Goal: Register for event/course

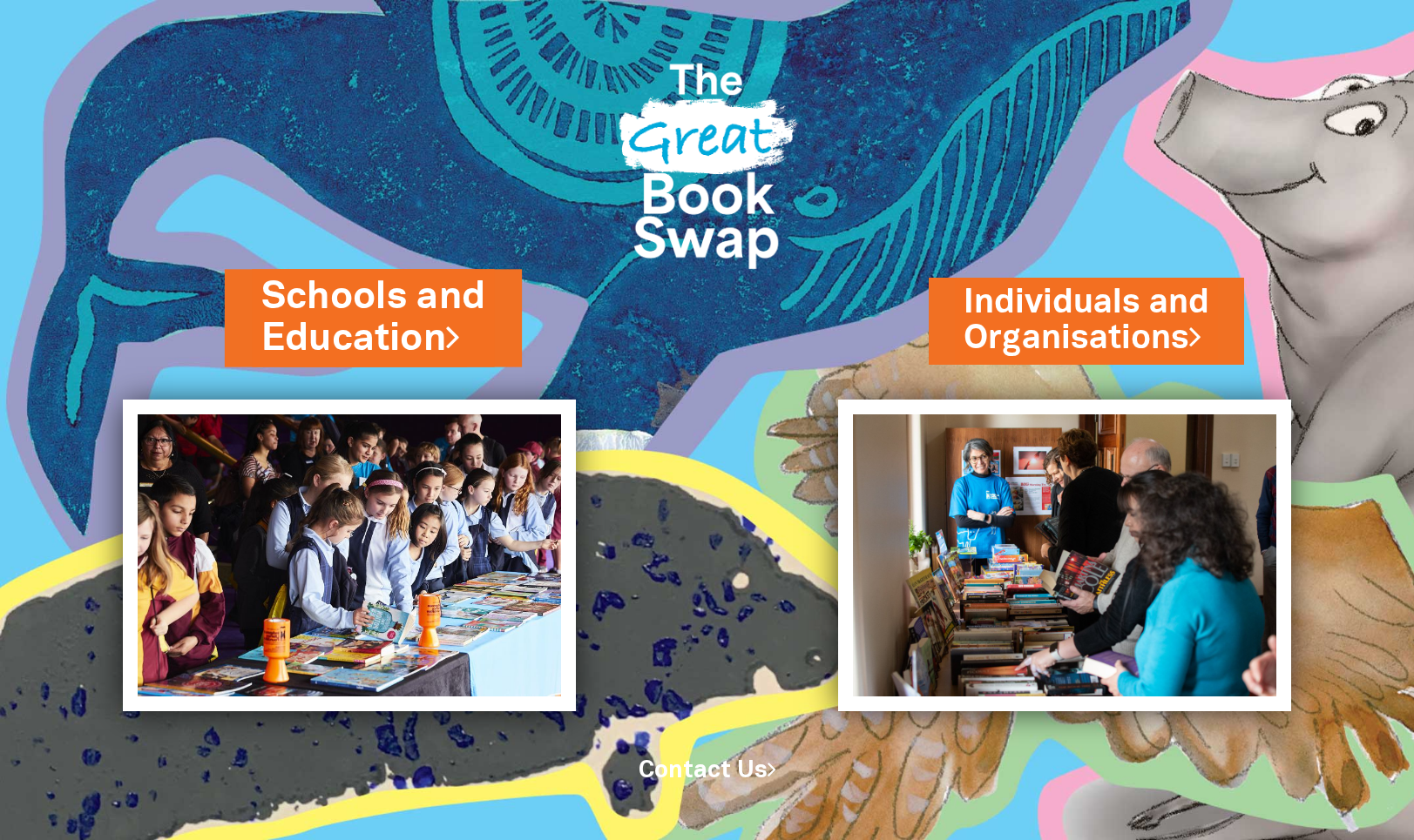
click at [358, 302] on link "Schools and Education" at bounding box center [373, 317] width 224 height 93
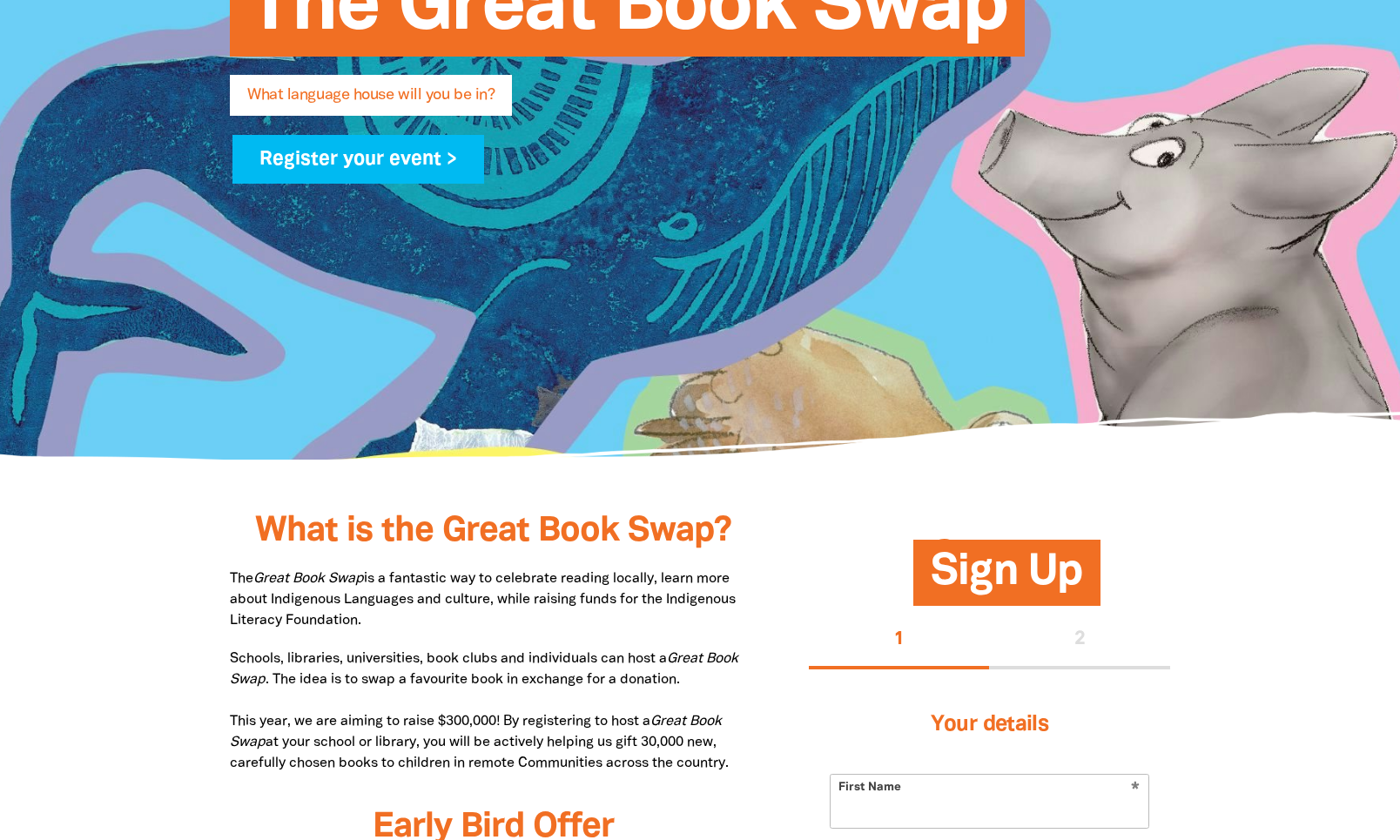
scroll to position [436, 0]
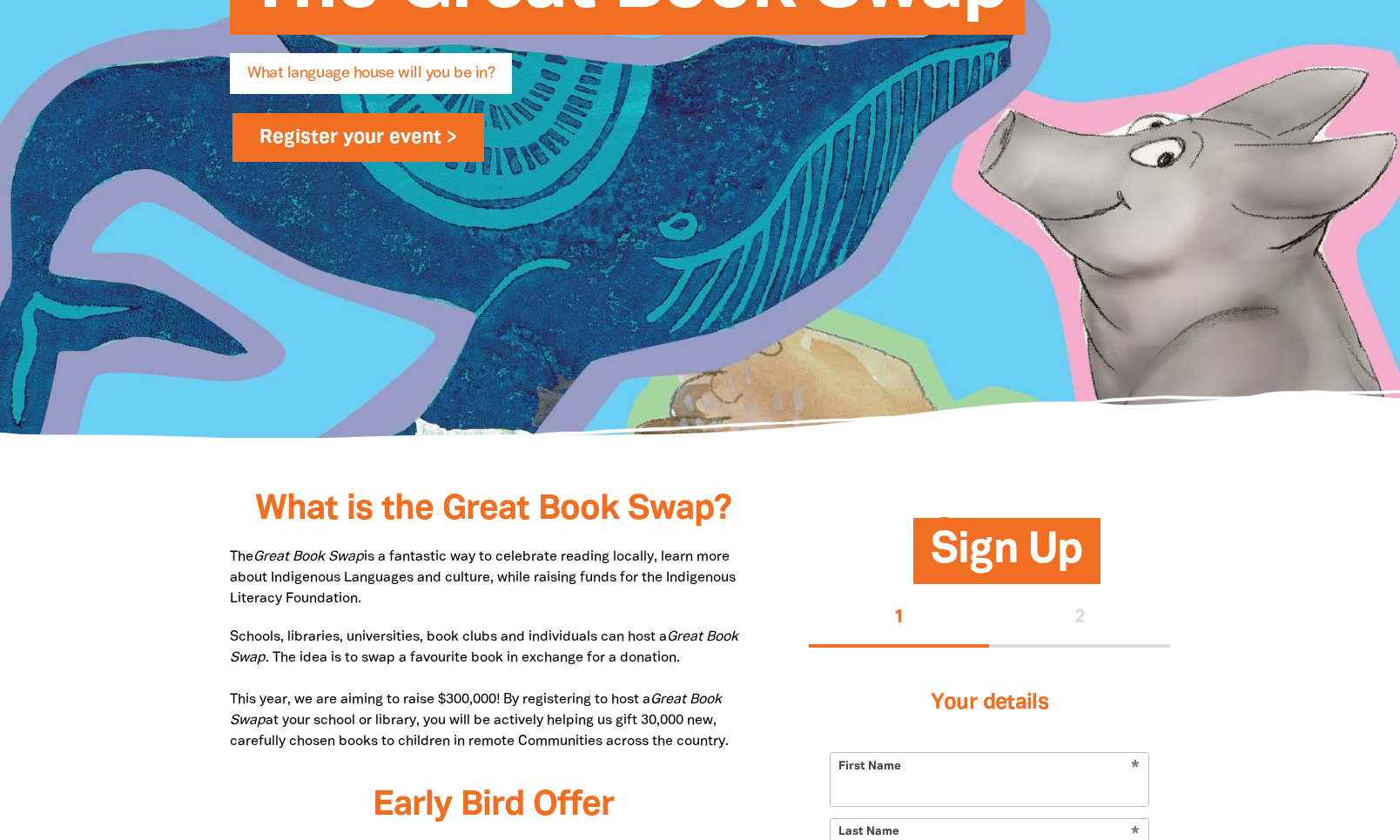
click at [377, 138] on link "Register your event >" at bounding box center [358, 138] width 252 height 49
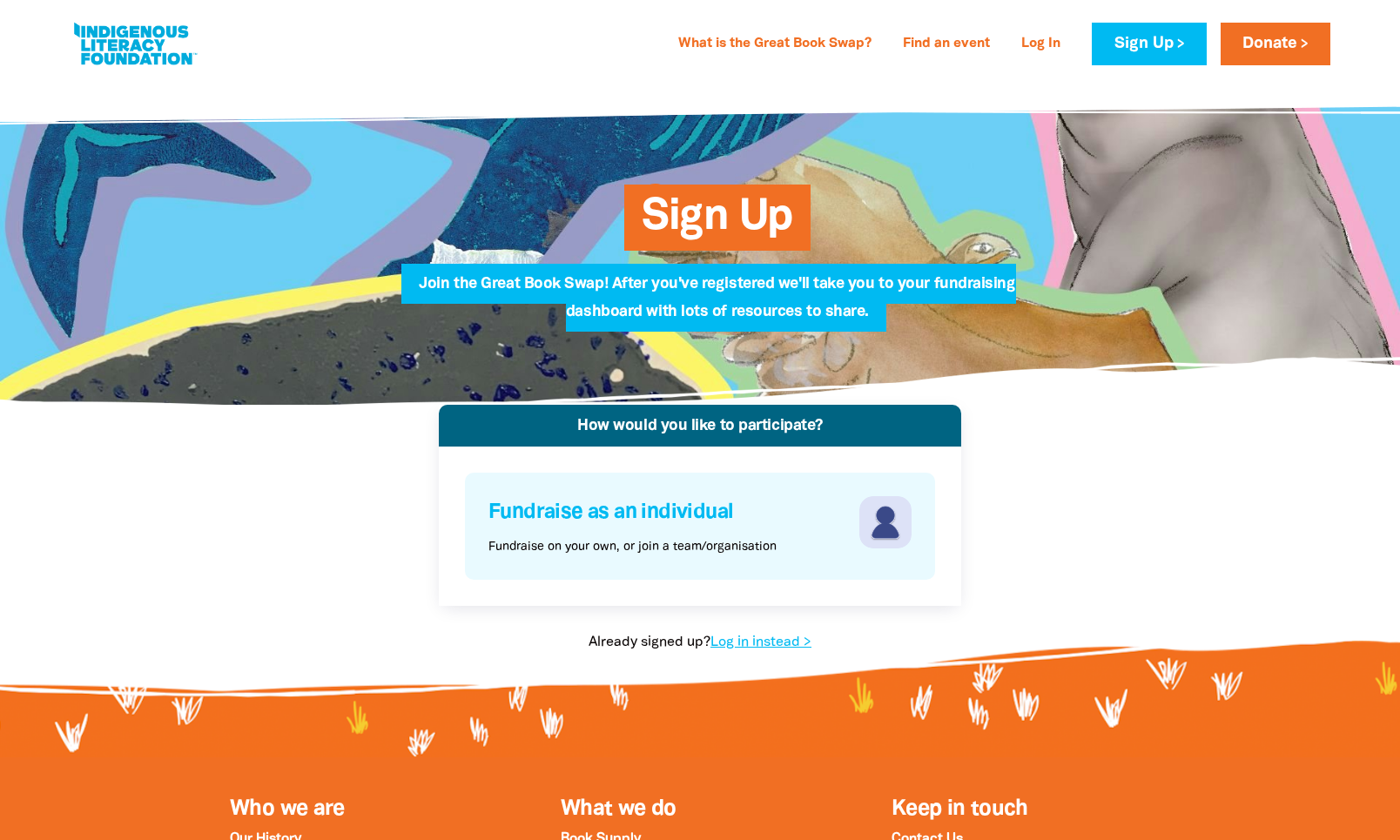
click at [718, 532] on div "Fundraise as an individual Fundraise on your own, or join a team/organisation" at bounding box center [671, 526] width 367 height 60
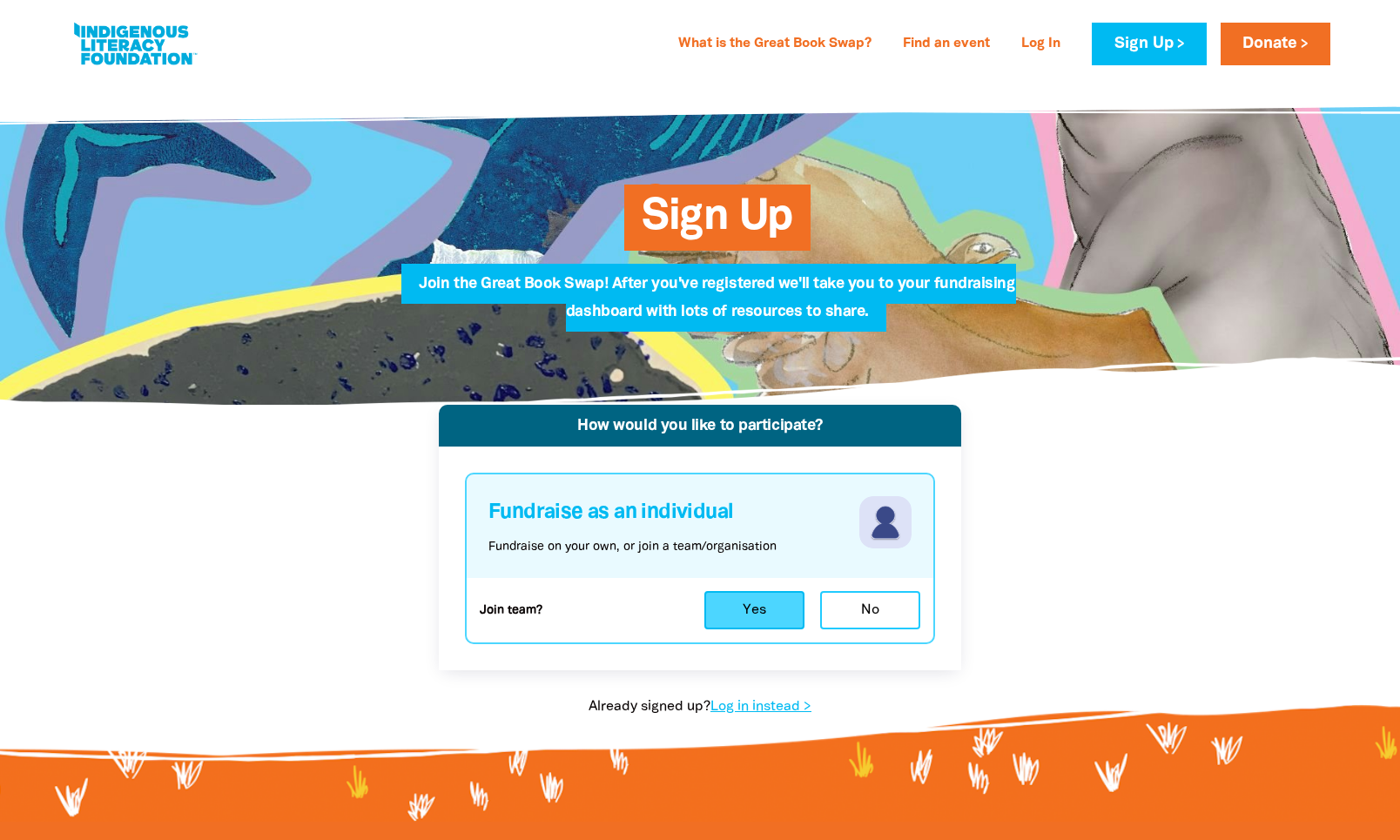
click at [754, 610] on button "Yes" at bounding box center [754, 609] width 100 height 38
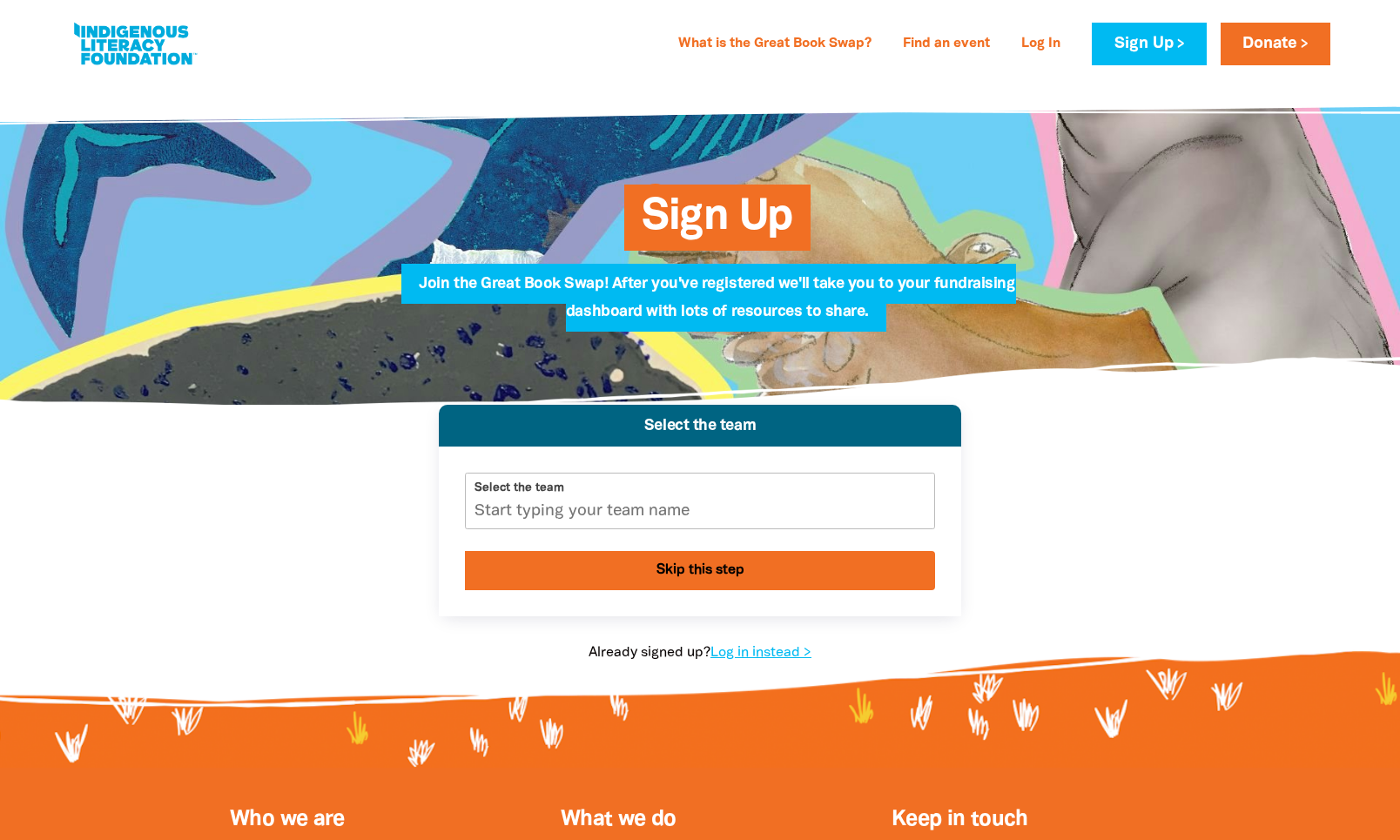
click at [548, 512] on input "Select the team" at bounding box center [700, 500] width 468 height 54
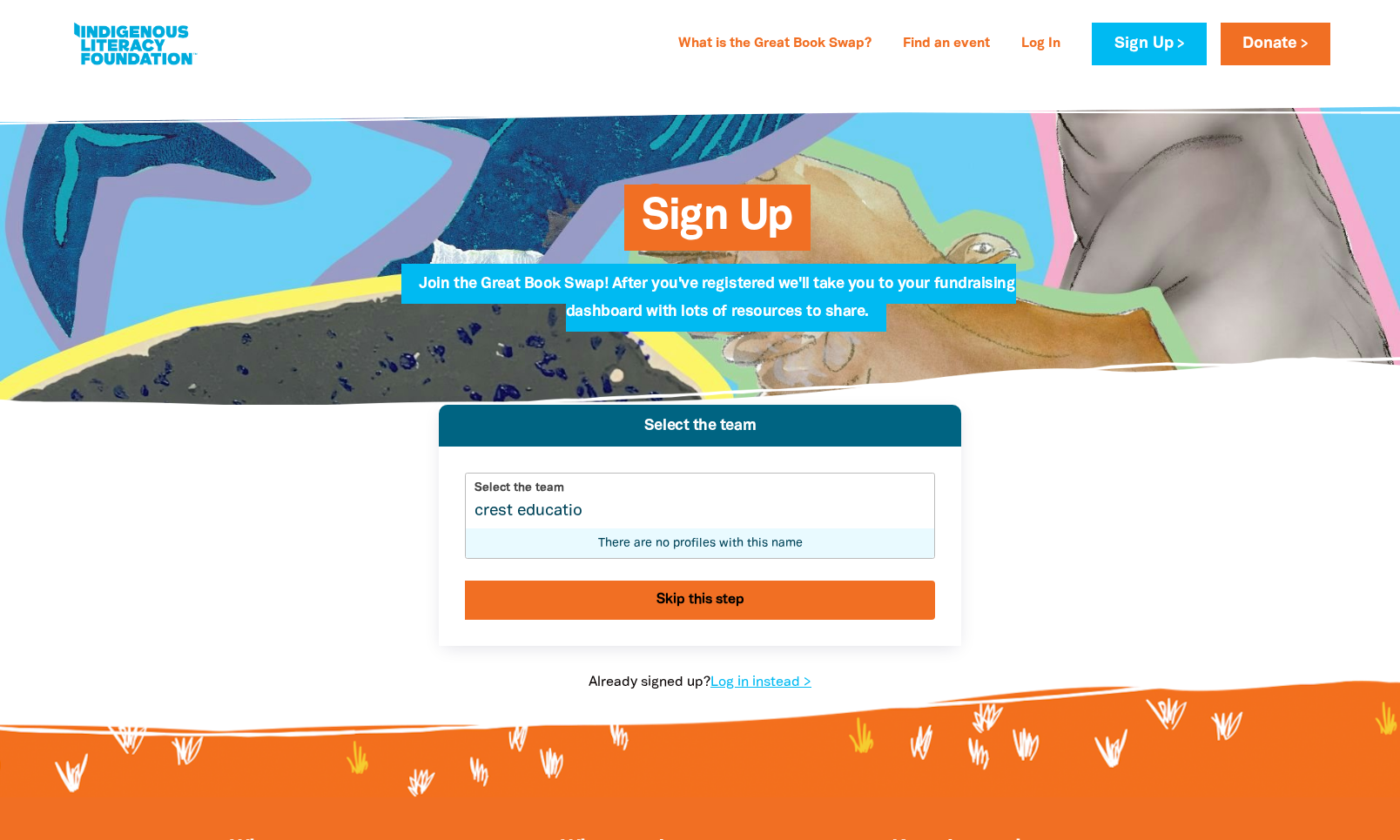
type input "crest education"
drag, startPoint x: 634, startPoint y: 519, endPoint x: 432, endPoint y: 495, distance: 203.4
click at [432, 495] on div "Select the team Select the team crest education There are no profiles with this…" at bounding box center [700, 567] width 627 height 324
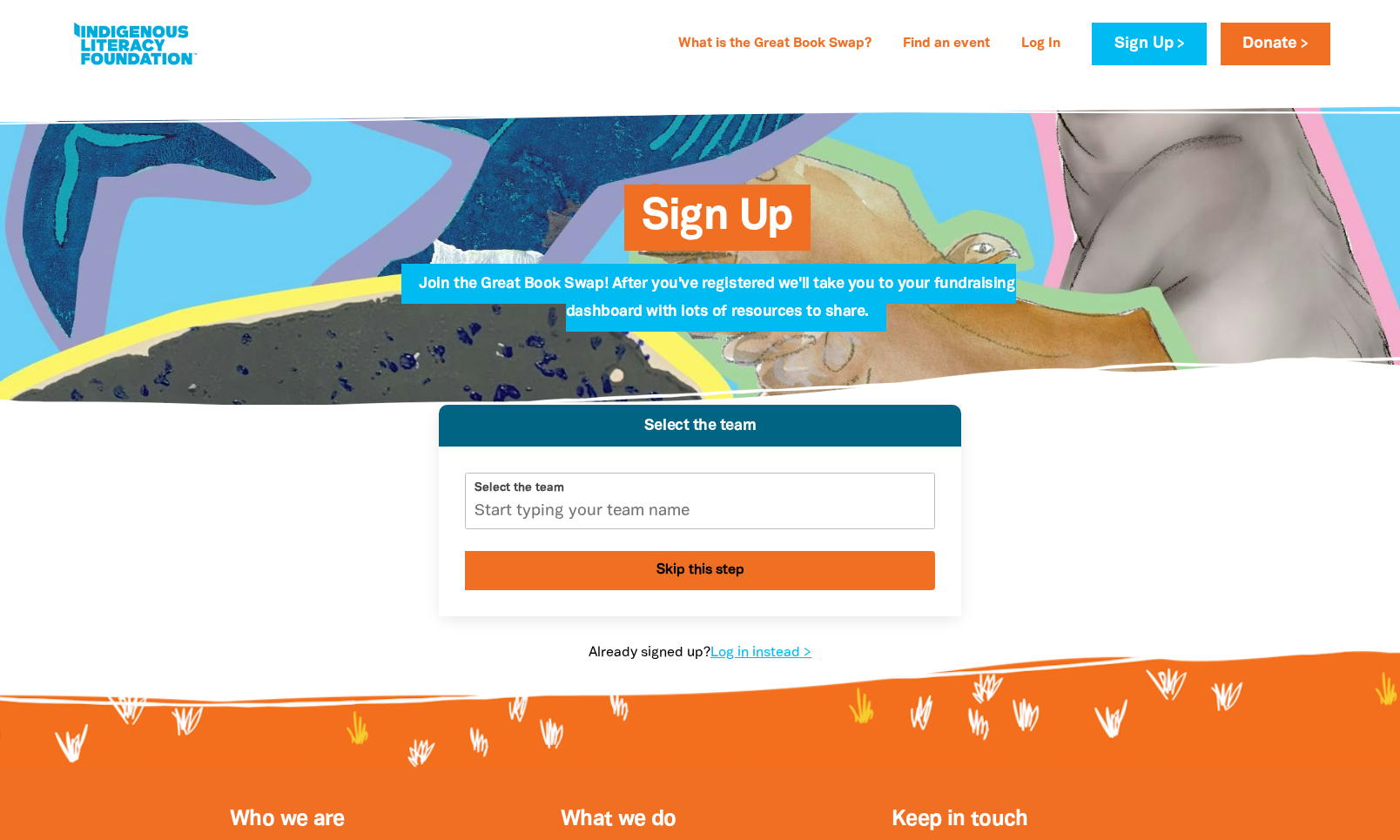
click at [161, 41] on link at bounding box center [134, 44] width 130 height 54
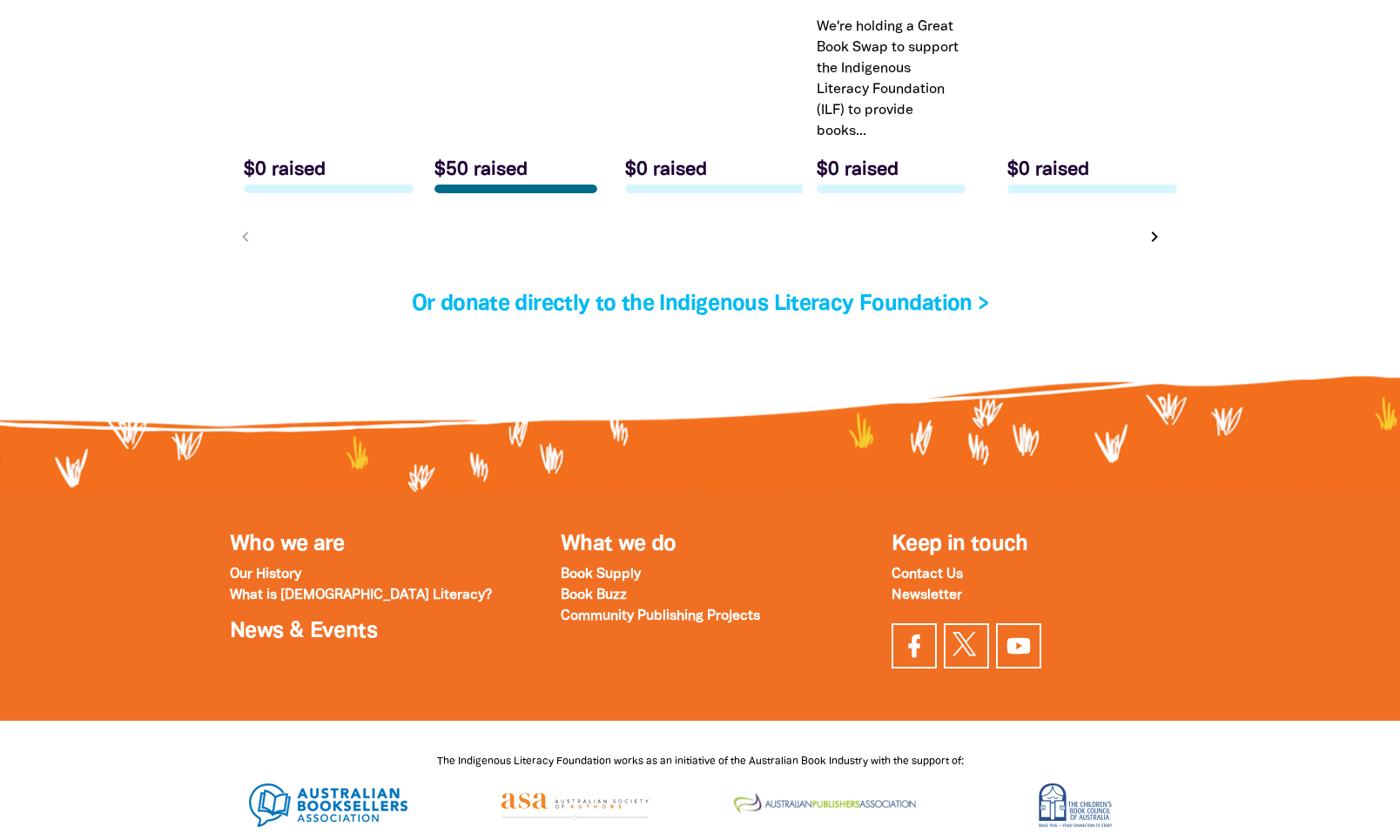
scroll to position [5832, 0]
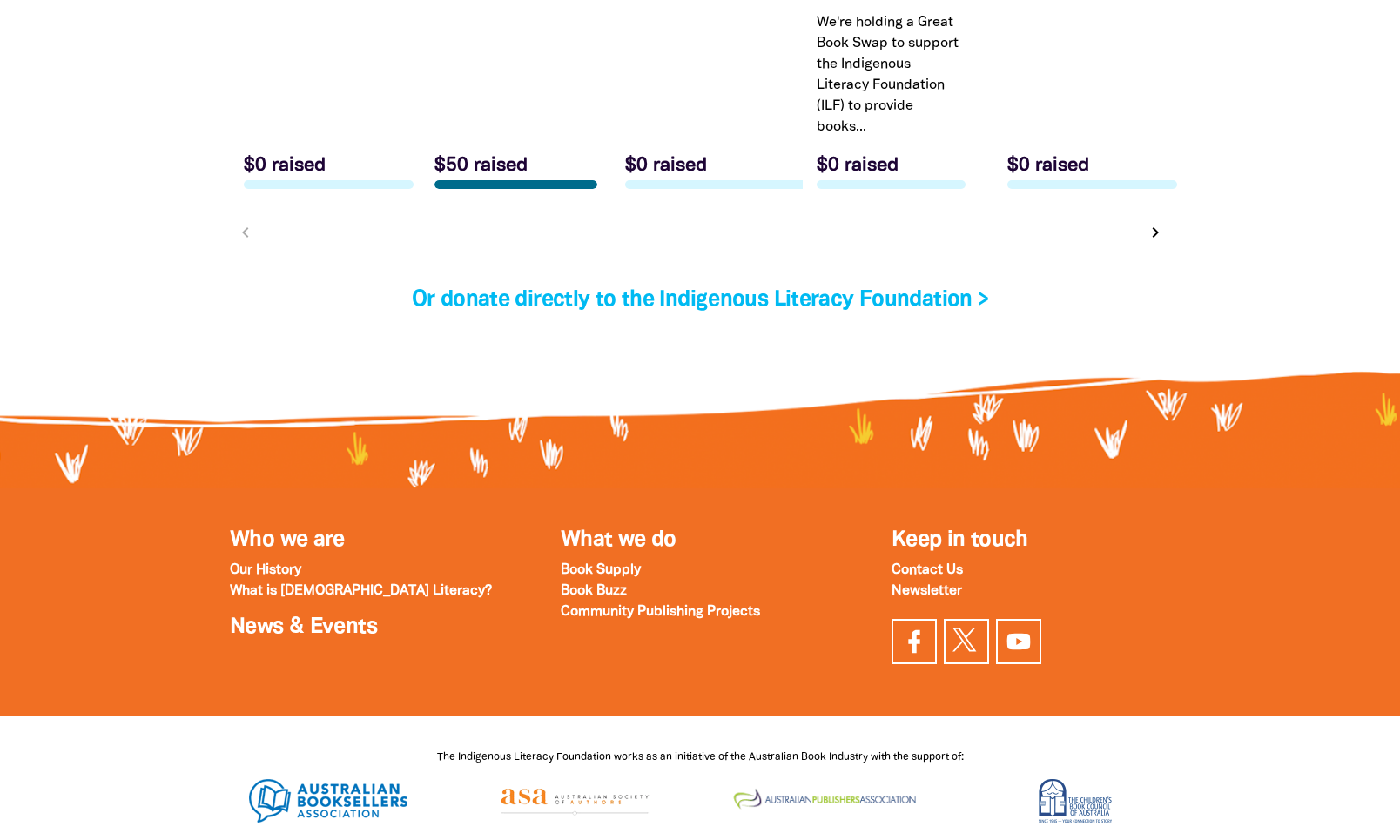
click at [1154, 236] on icon "chevron_right" at bounding box center [1155, 232] width 21 height 21
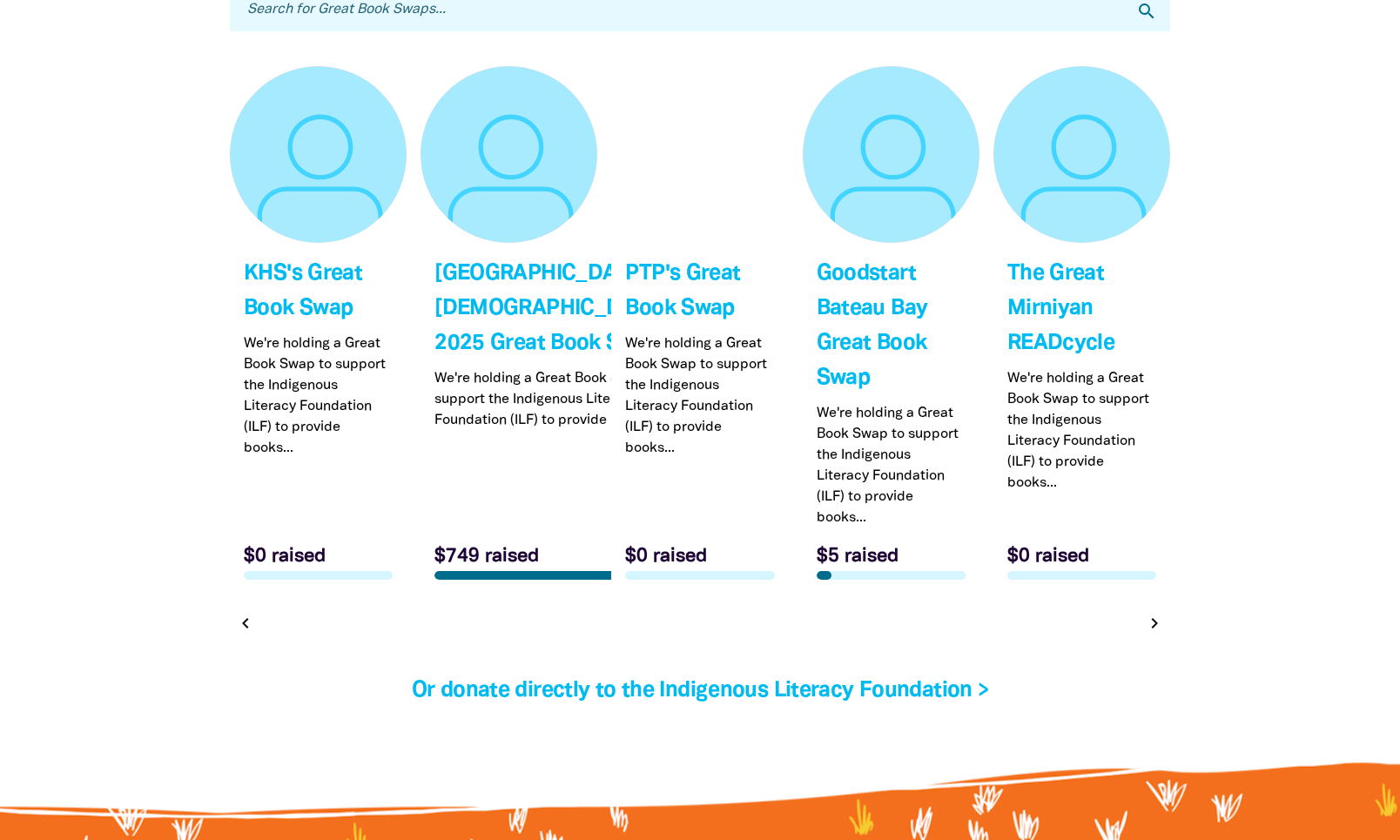
scroll to position [5357, 0]
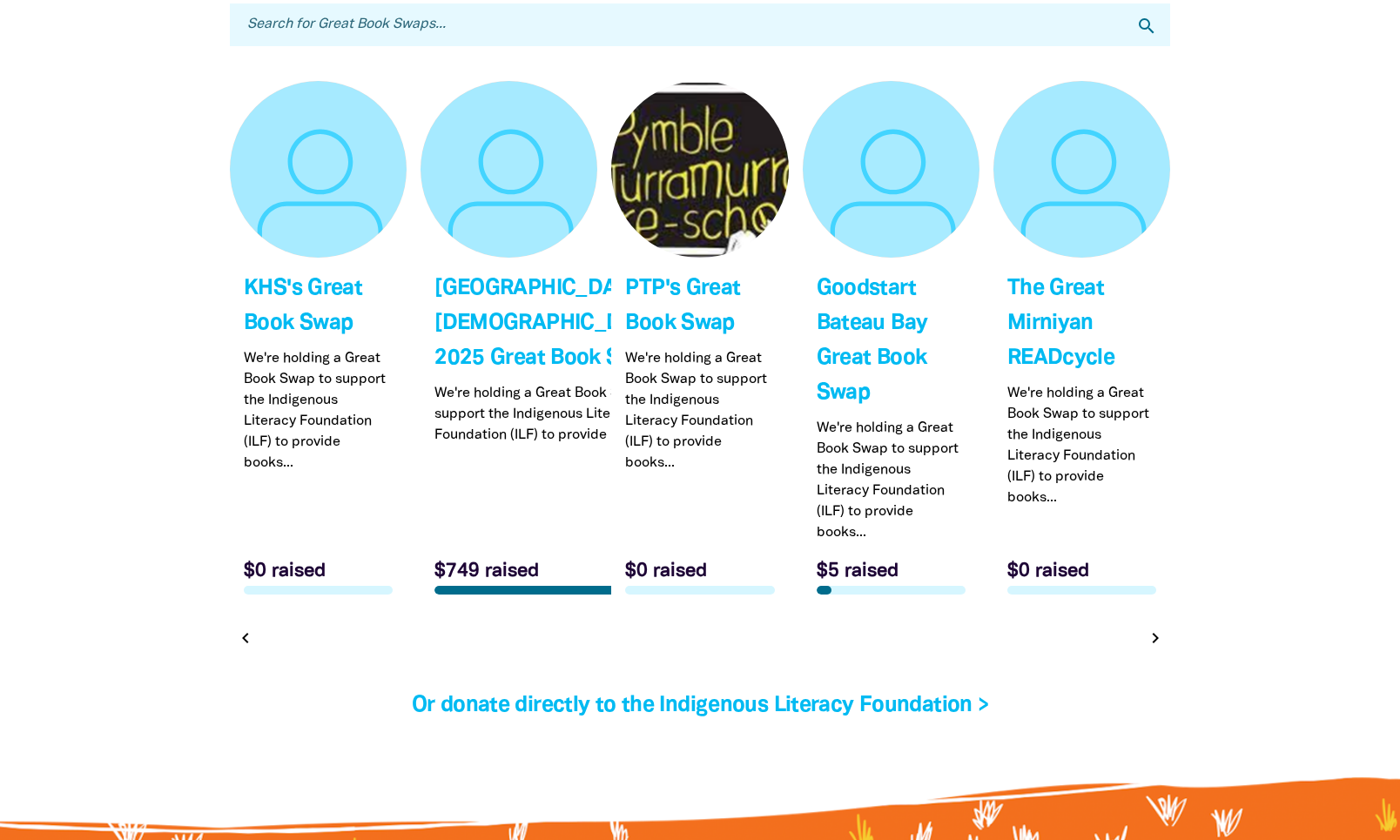
click at [1159, 649] on icon "chevron_right" at bounding box center [1155, 638] width 21 height 21
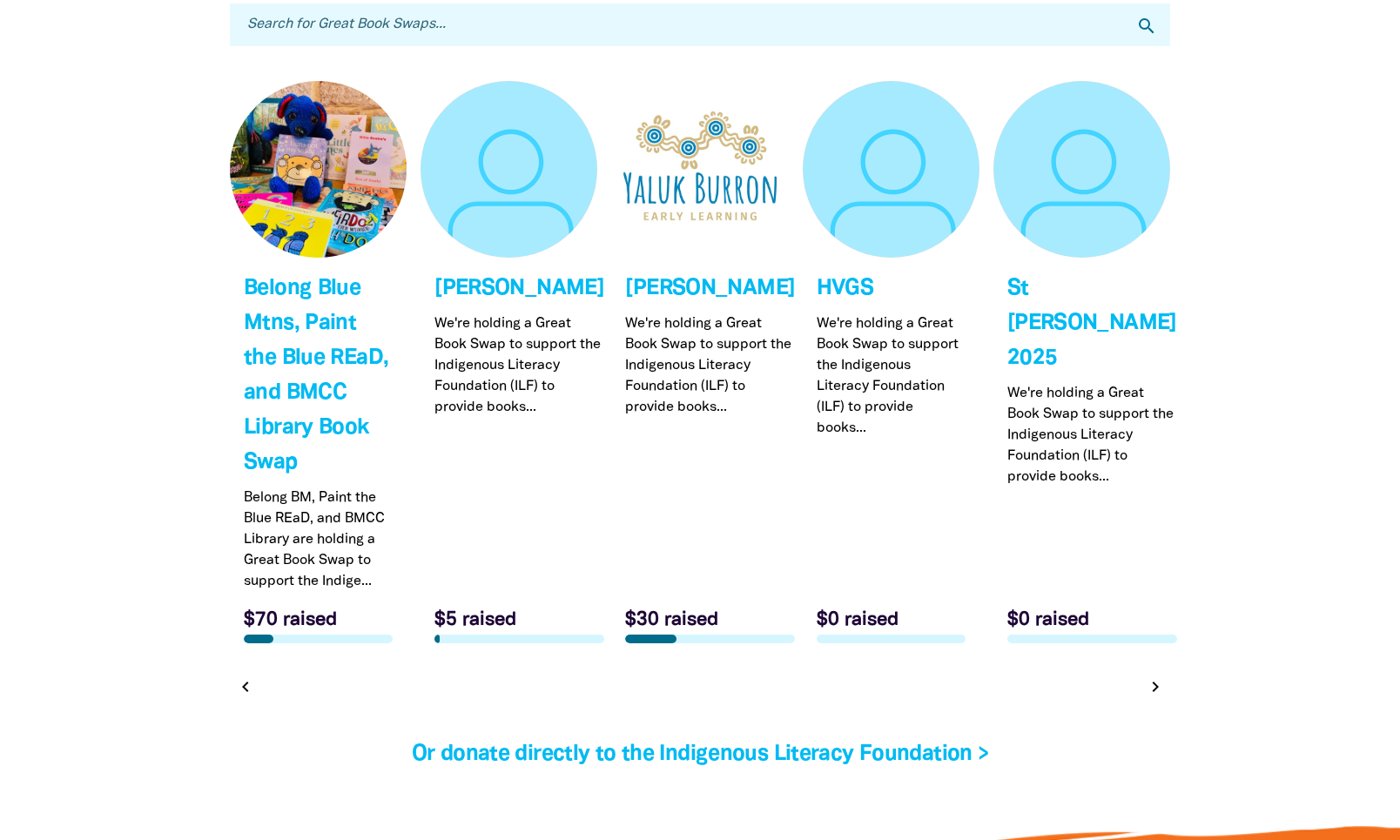
click at [1161, 690] on icon "chevron_right" at bounding box center [1155, 687] width 21 height 21
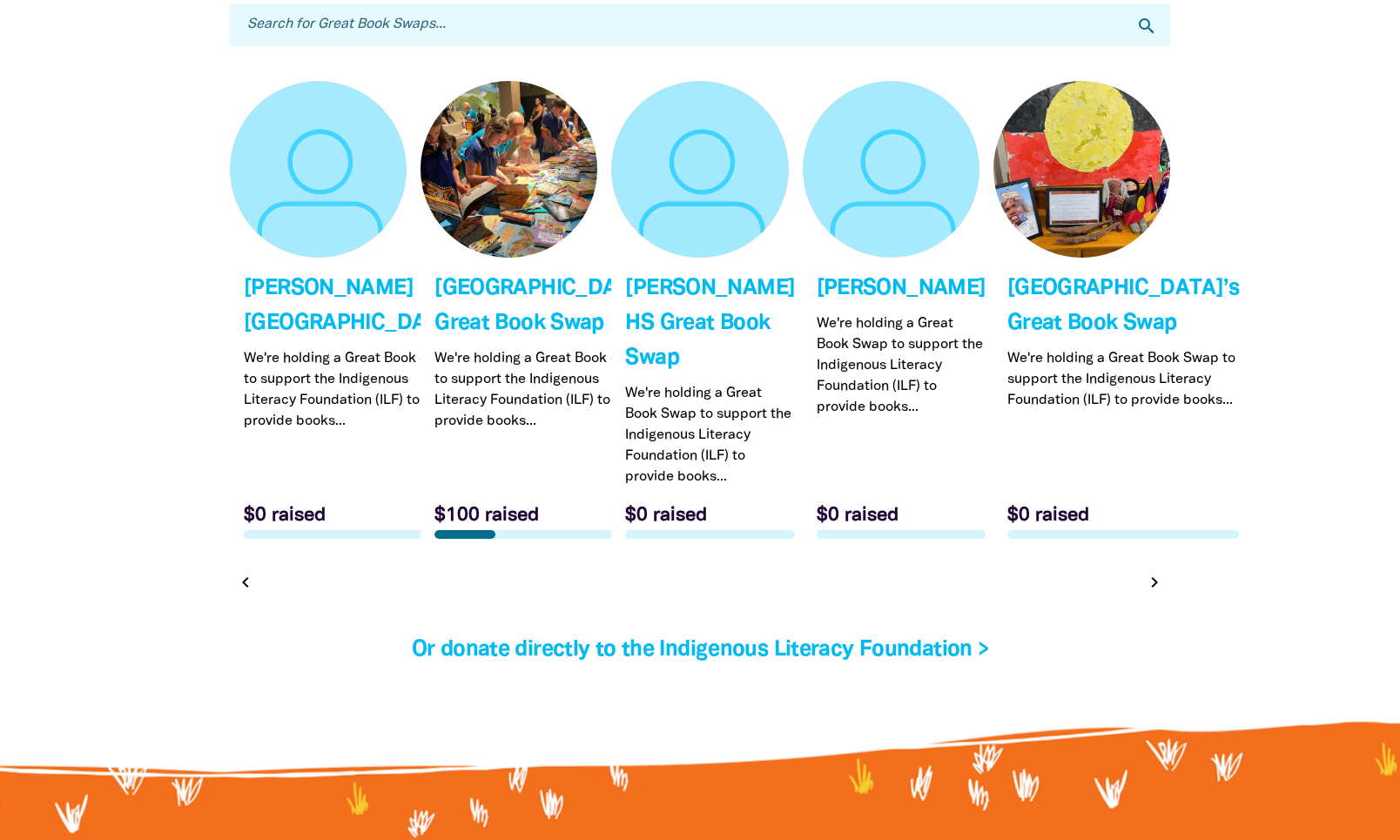
click at [1161, 598] on div "chevron_left chevron_right" at bounding box center [700, 582] width 940 height 31
click at [1155, 593] on icon "chevron_right" at bounding box center [1155, 582] width 21 height 21
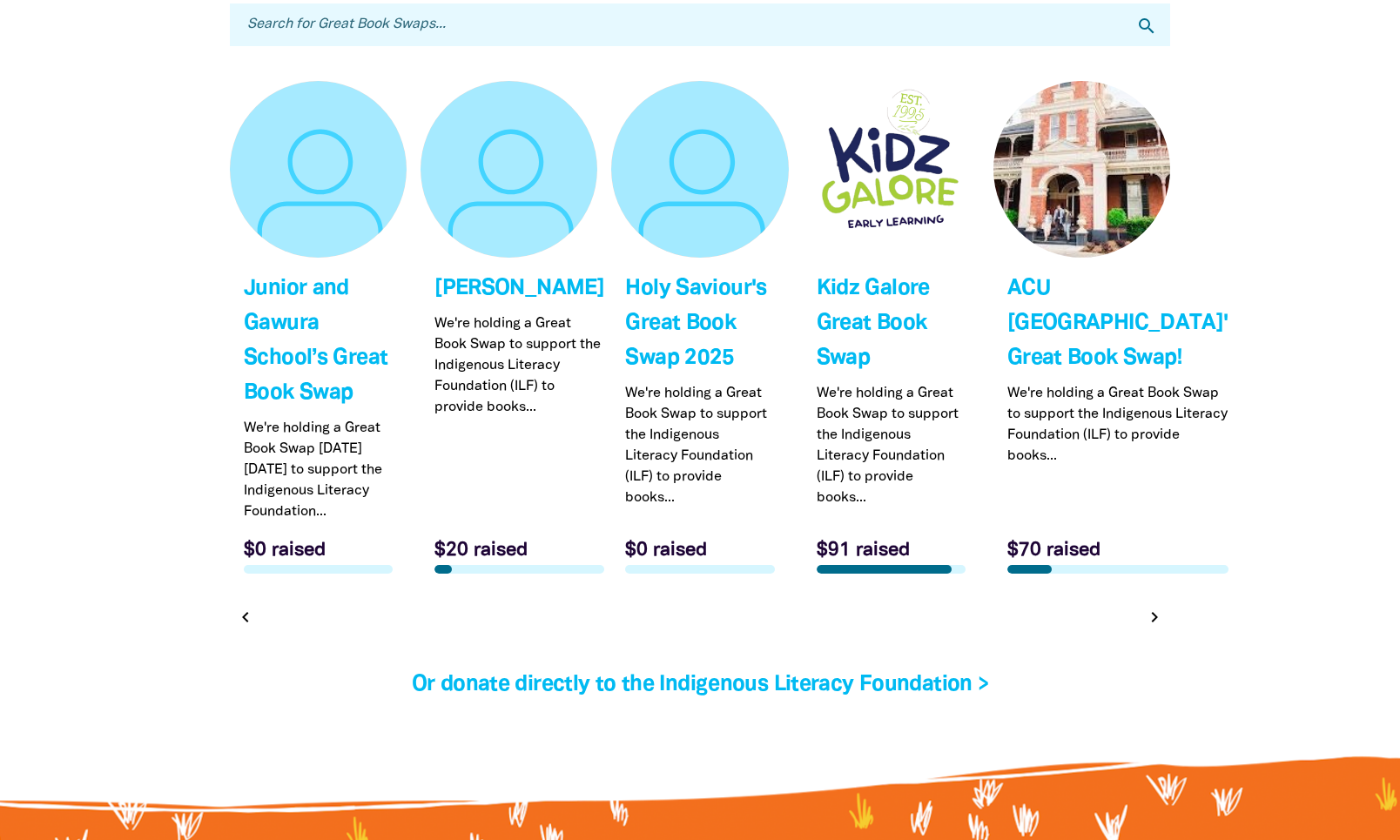
click at [1162, 667] on div at bounding box center [700, 651] width 940 height 35
click at [1157, 628] on icon "chevron_right" at bounding box center [1155, 617] width 21 height 21
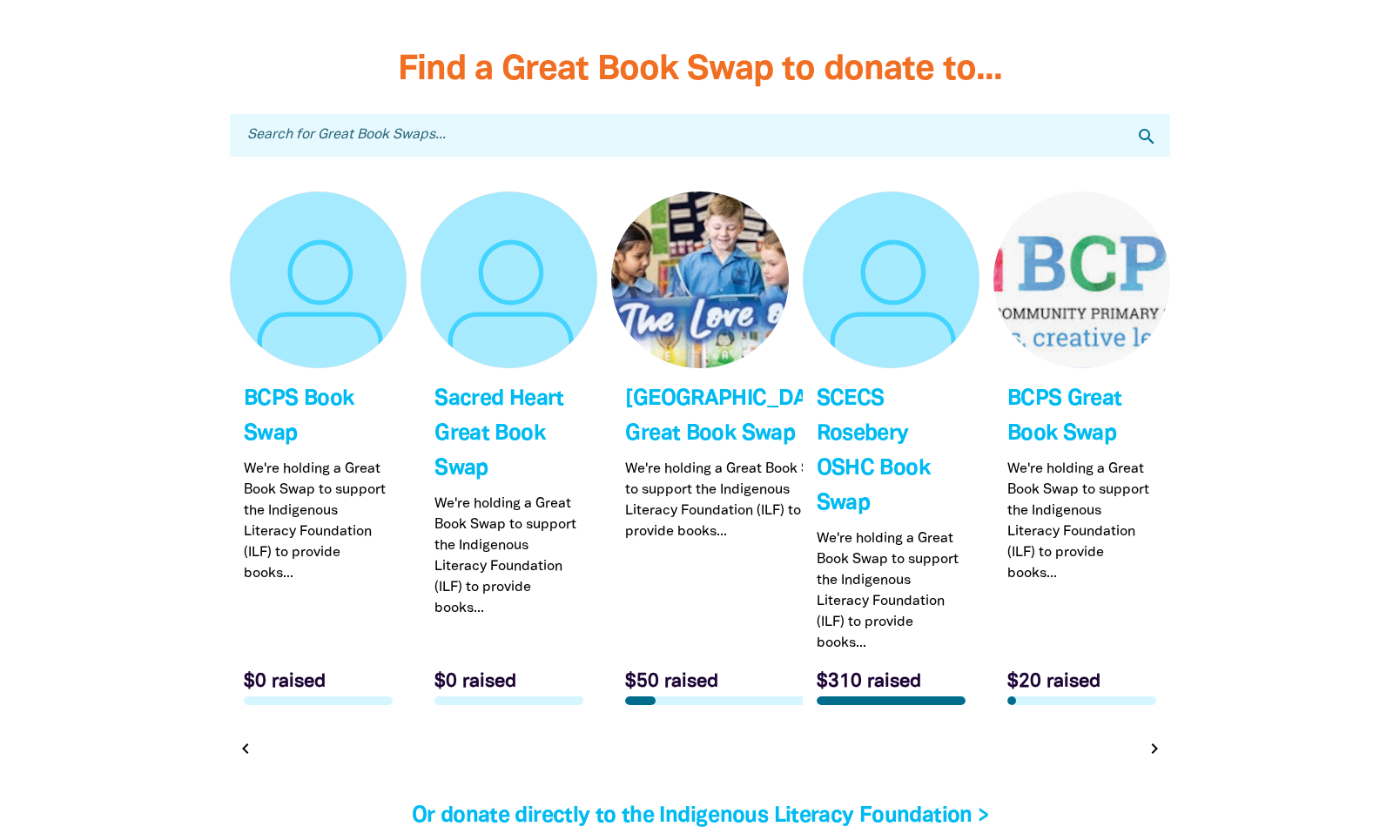
scroll to position [5183, 0]
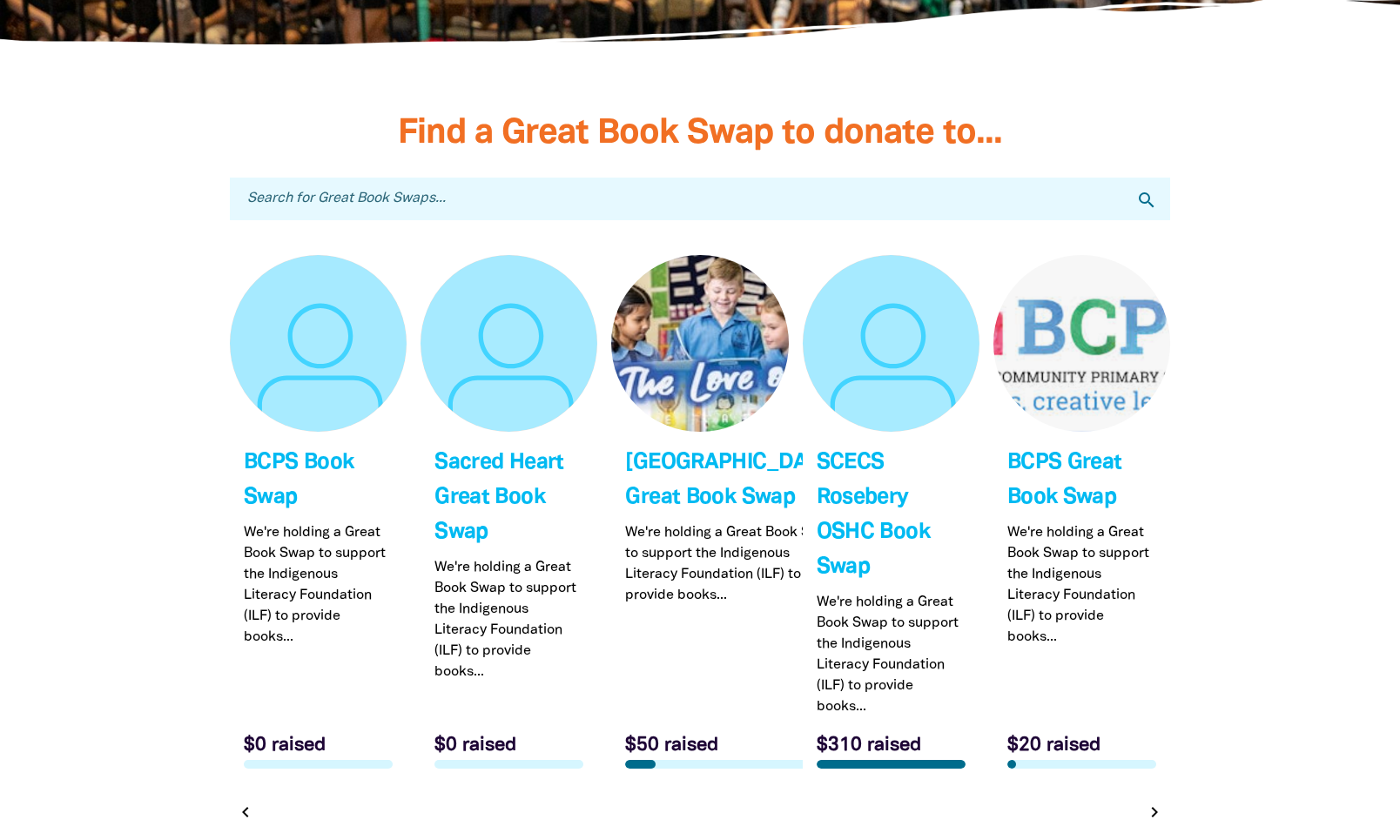
click at [490, 201] on input "Search for Great Book Swaps..." at bounding box center [700, 198] width 940 height 42
type input "crest educat"
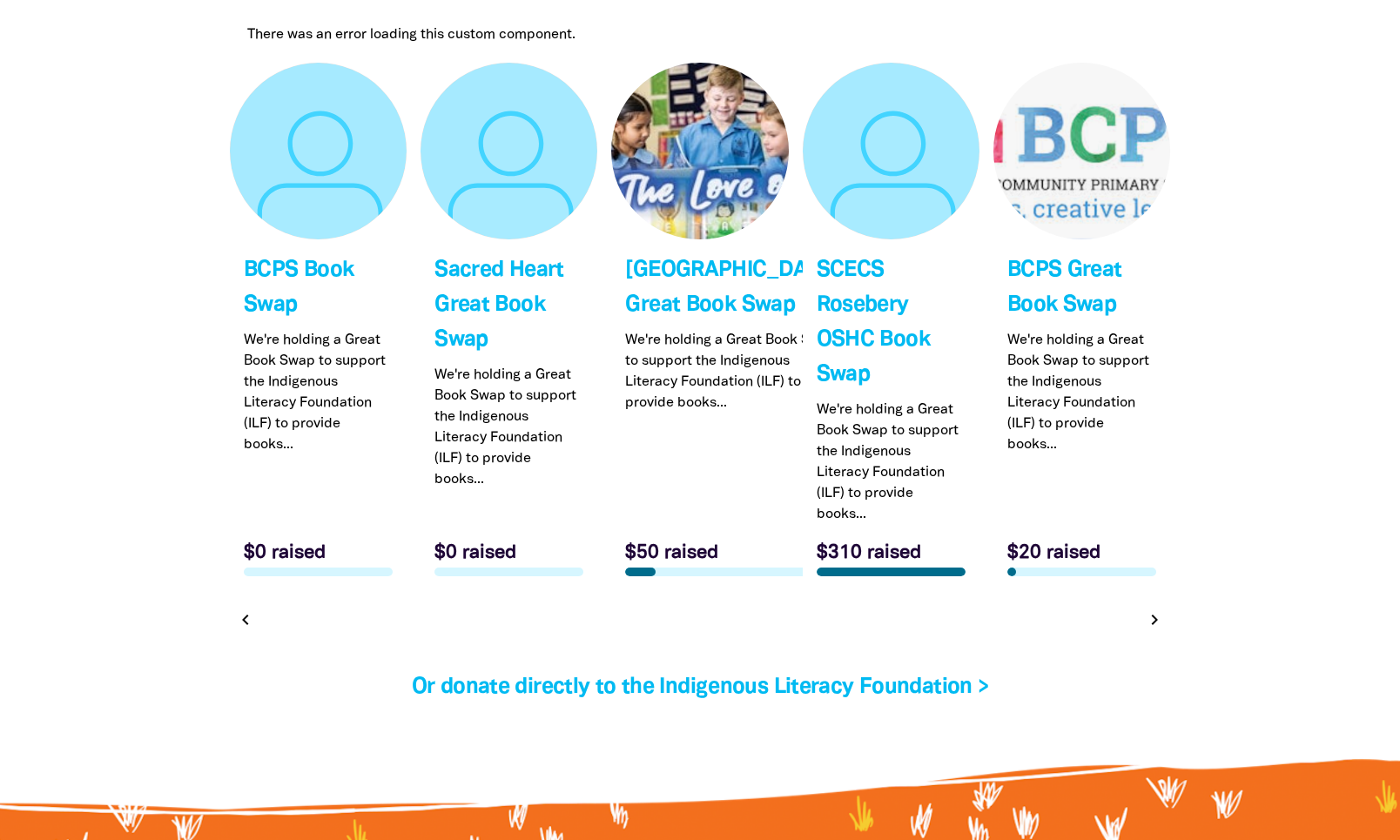
scroll to position [5418, 0]
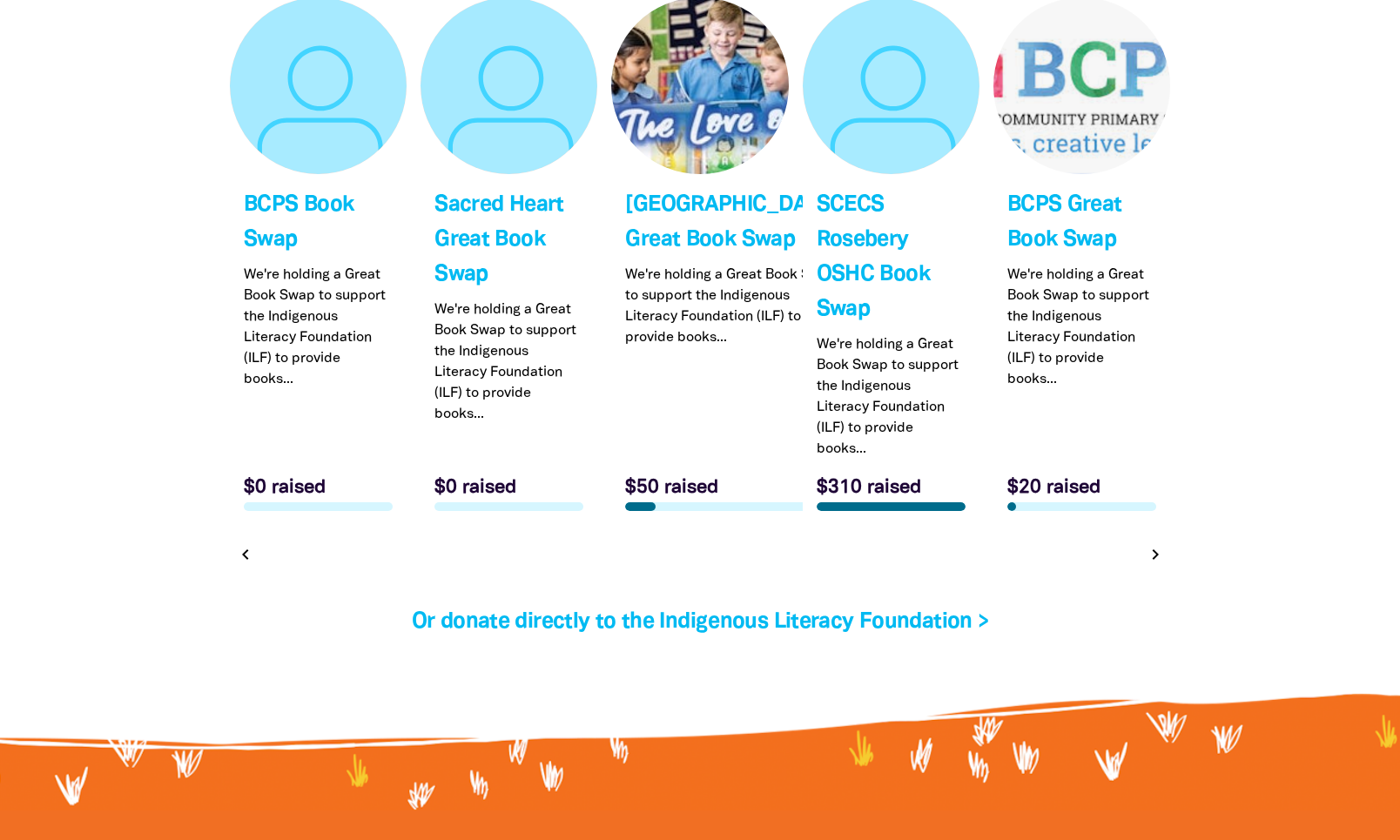
click at [1154, 551] on icon "chevron_right" at bounding box center [1155, 554] width 21 height 21
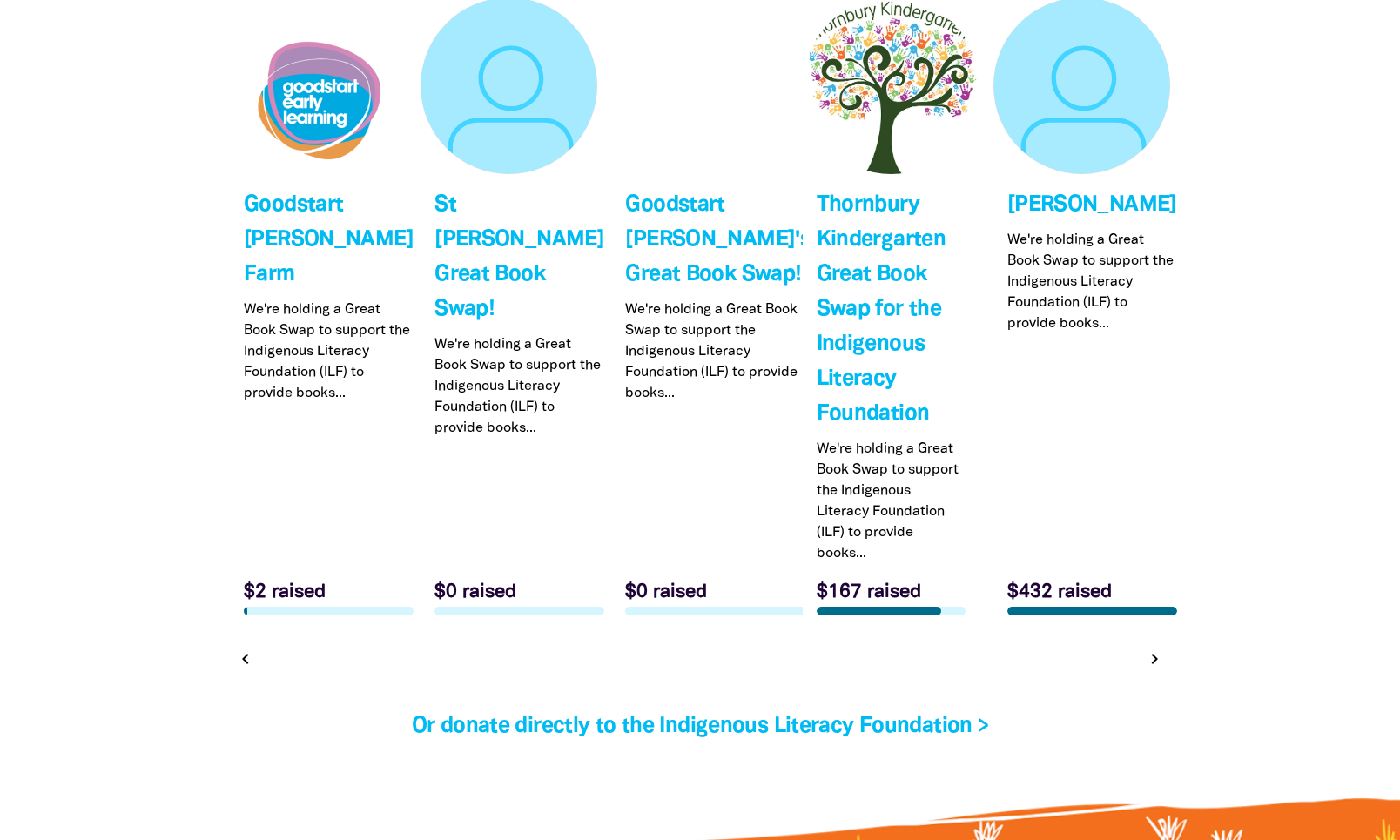
scroll to position [5341, 0]
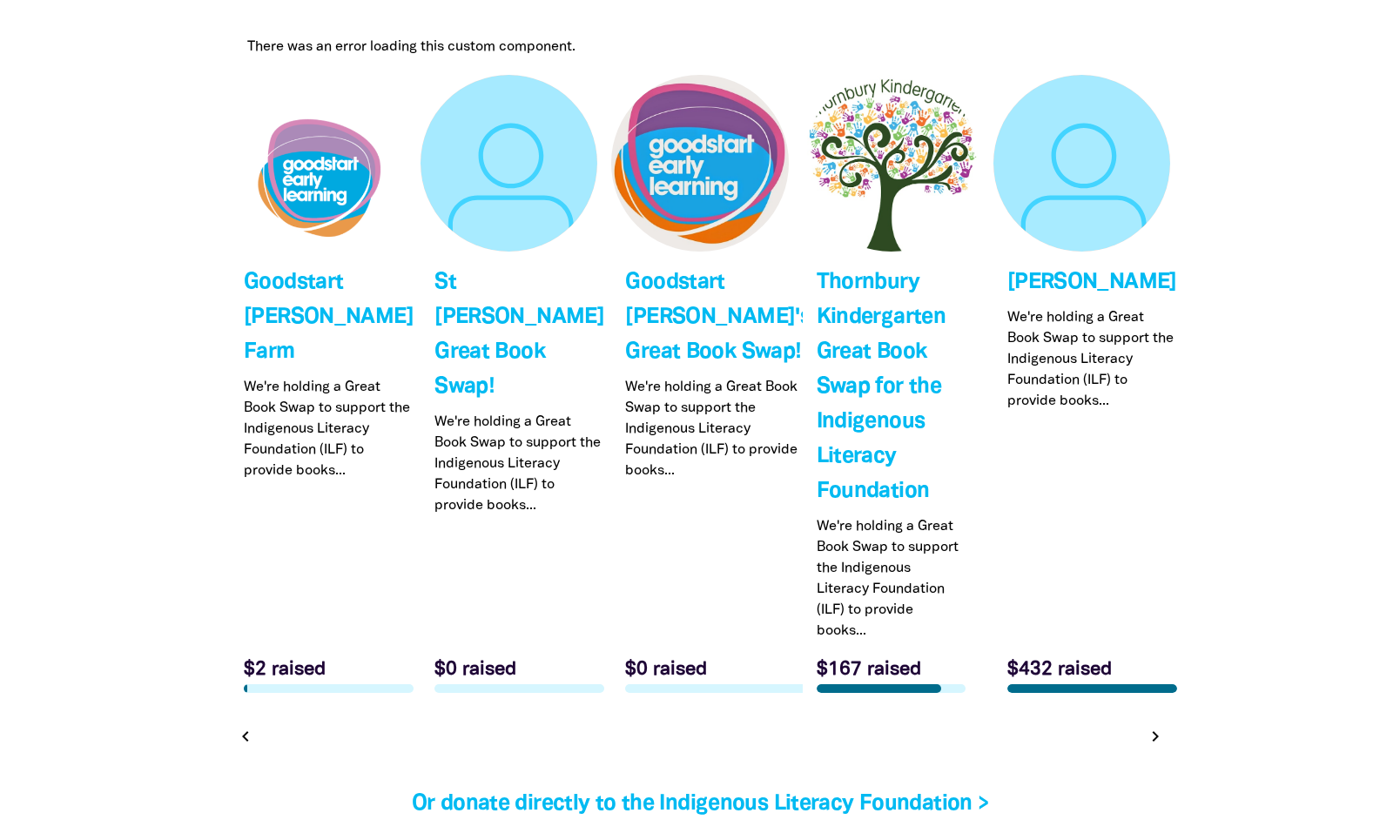
click at [1158, 738] on icon "chevron_right" at bounding box center [1155, 736] width 21 height 21
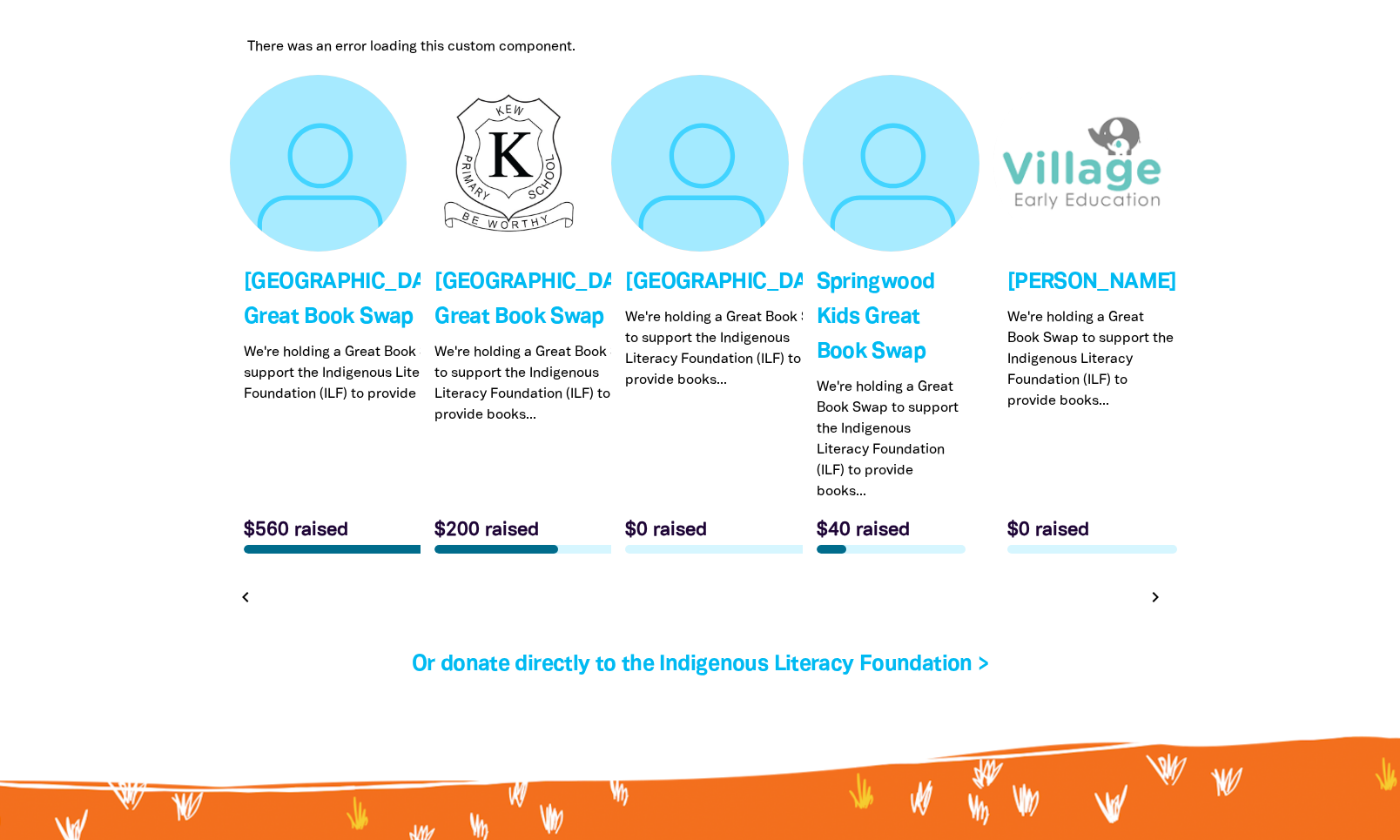
click at [1153, 607] on icon "chevron_right" at bounding box center [1155, 597] width 21 height 21
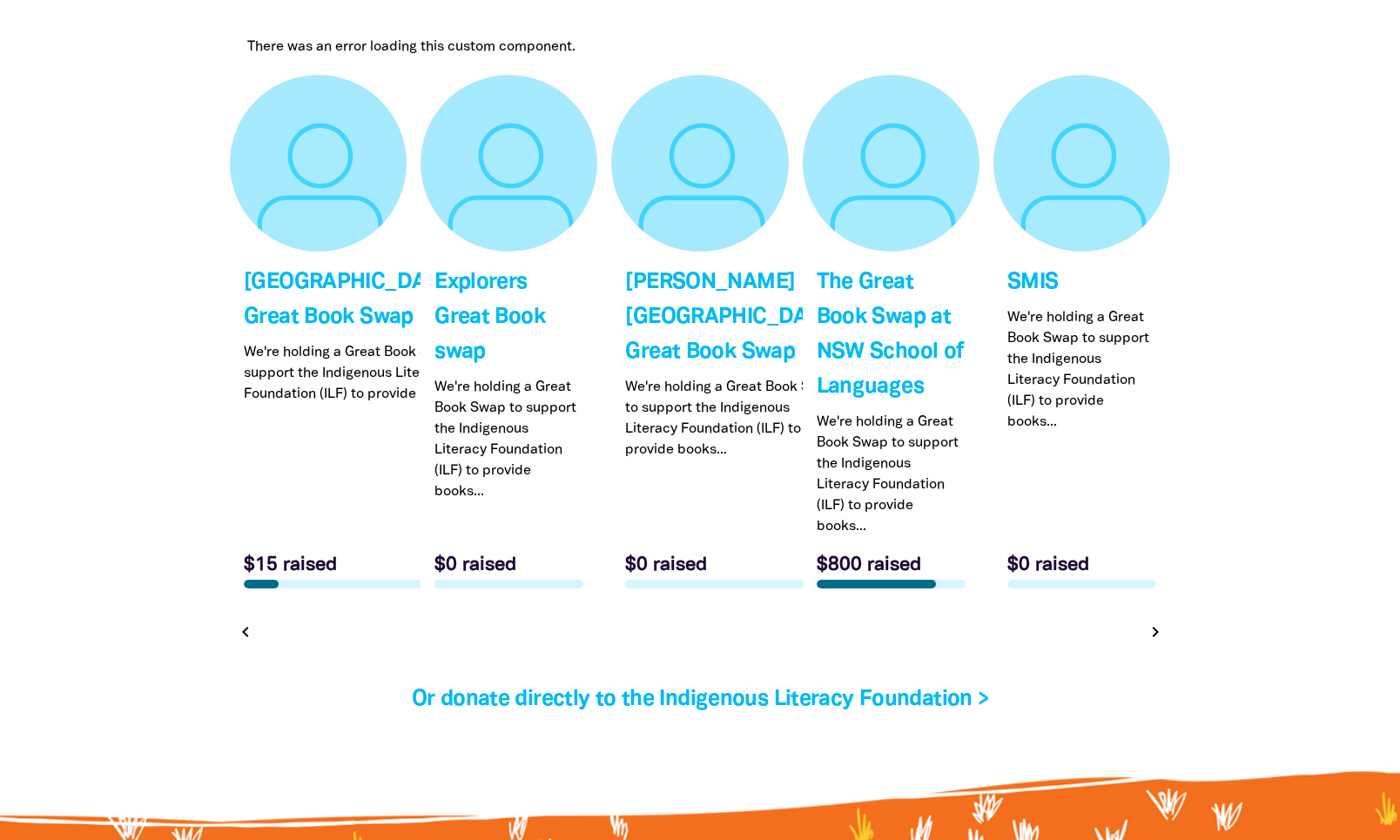
click at [1154, 631] on icon "chevron_right" at bounding box center [1155, 631] width 21 height 21
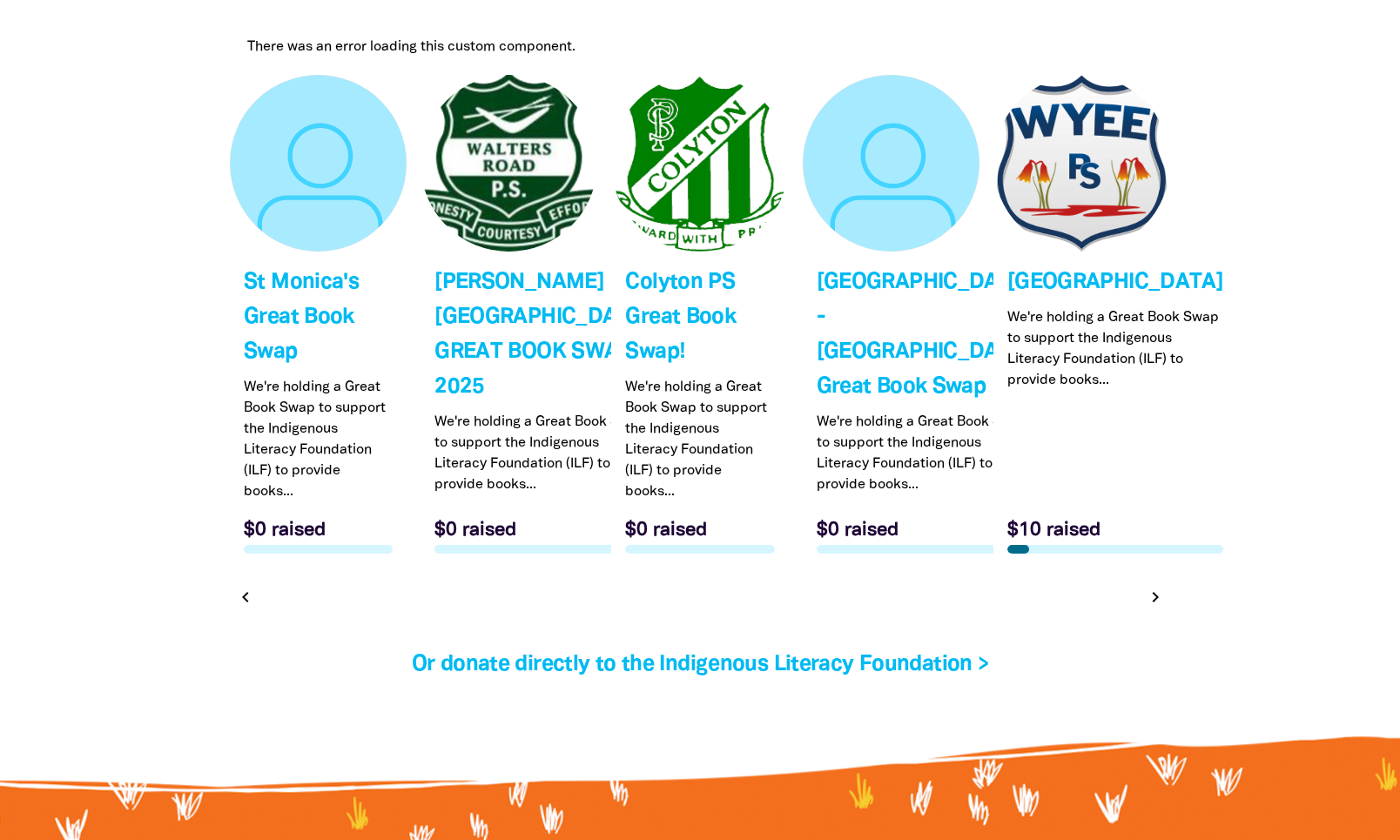
click at [1159, 607] on icon "chevron_right" at bounding box center [1155, 597] width 21 height 21
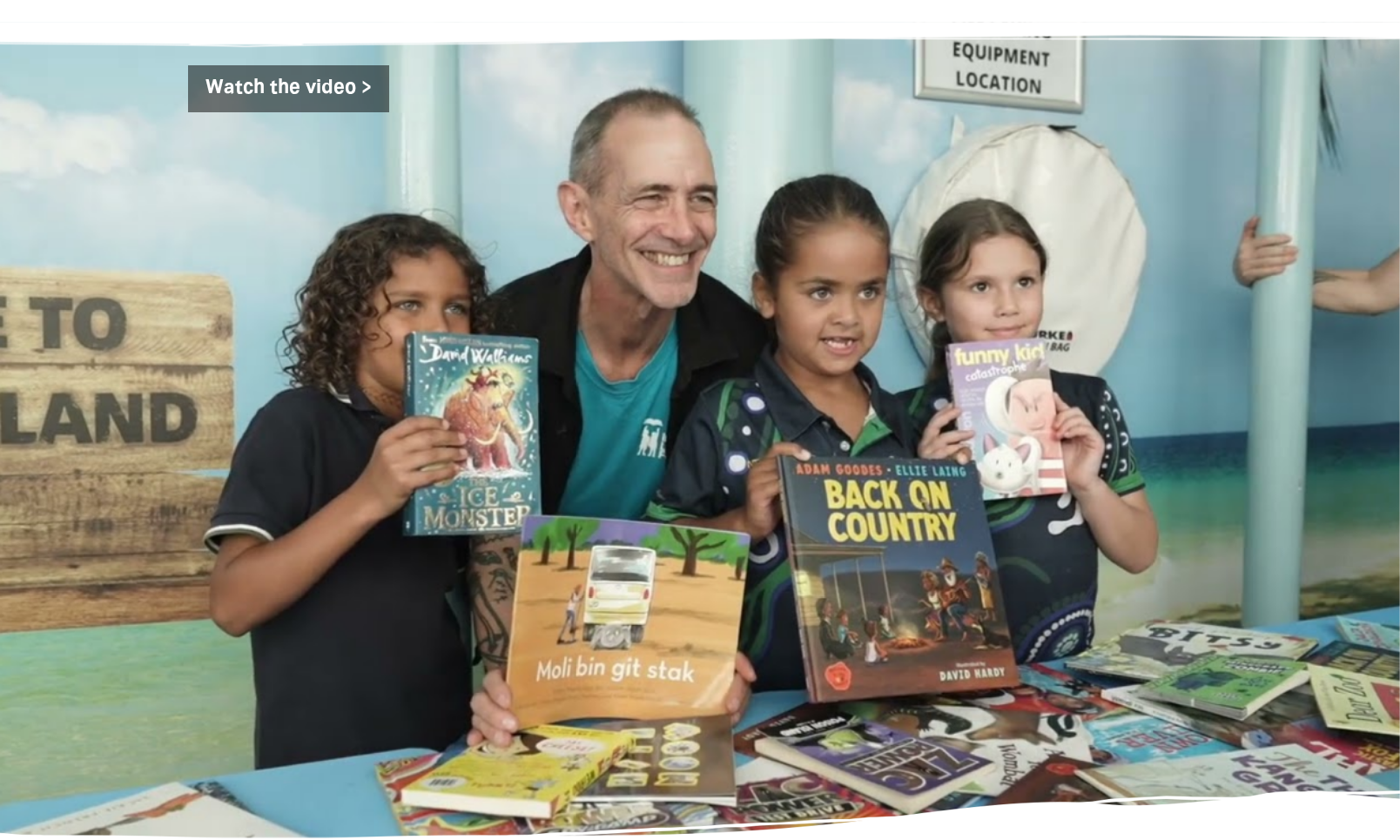
scroll to position [2295, 0]
